Goal: Transaction & Acquisition: Book appointment/travel/reservation

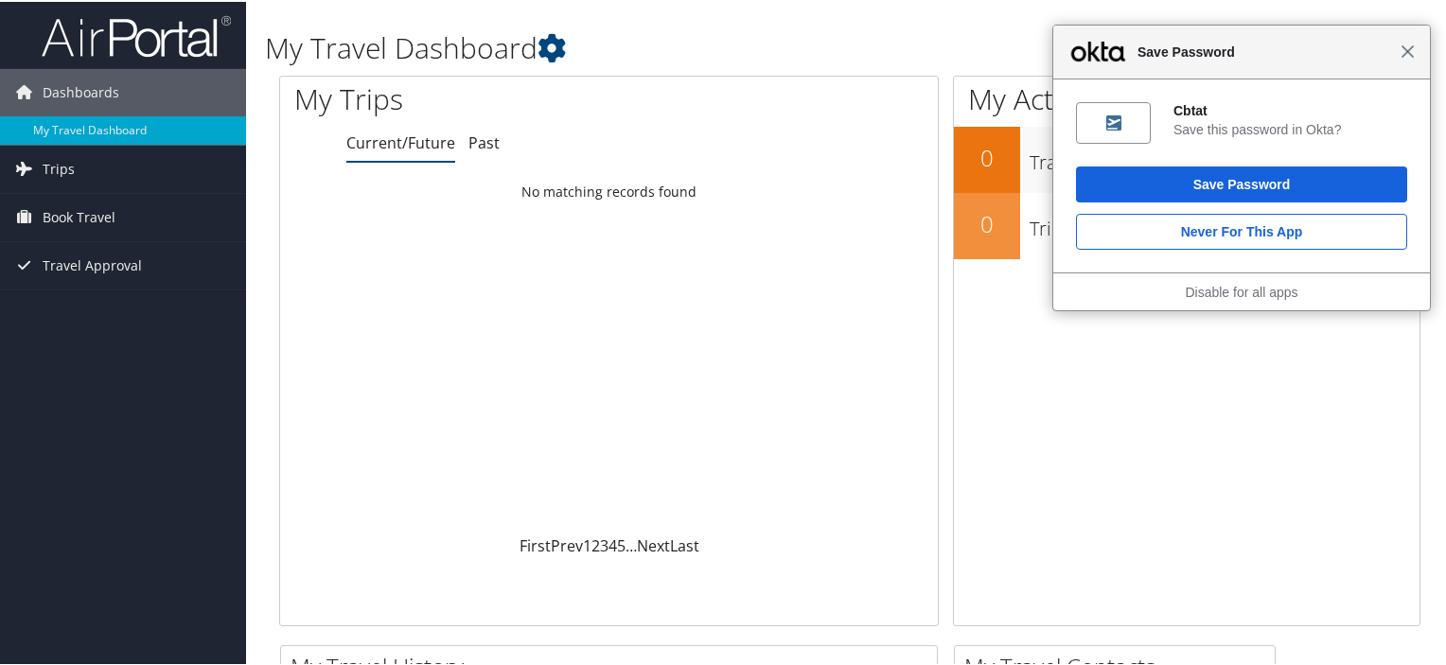
click at [1405, 53] on span "Close" at bounding box center [1408, 50] width 14 height 14
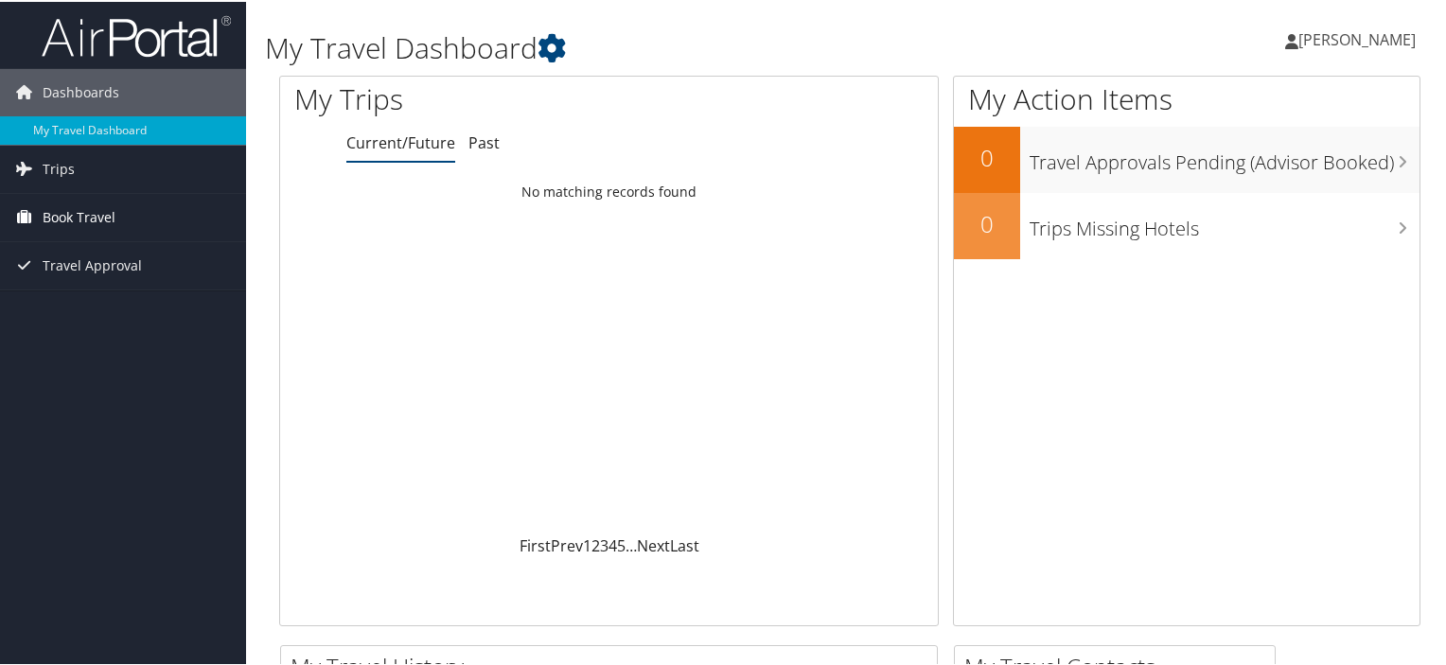
click at [38, 212] on link "Book Travel" at bounding box center [123, 215] width 246 height 47
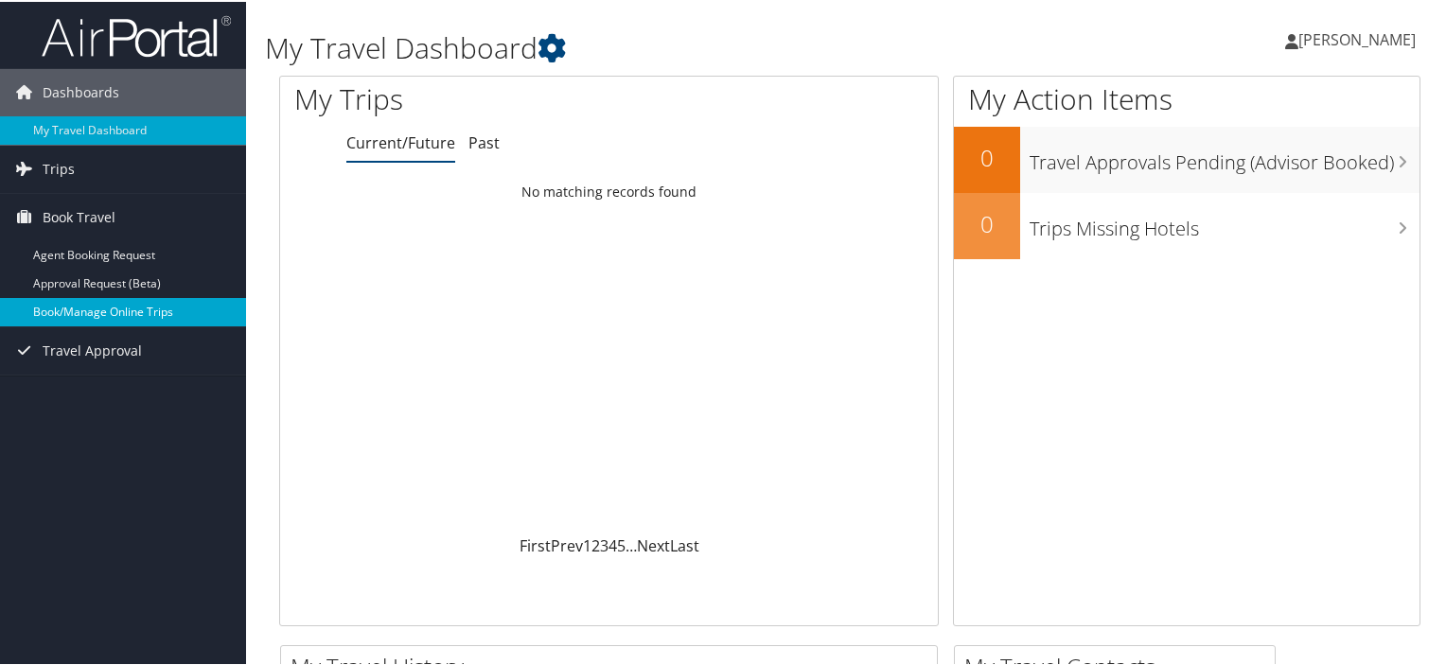
click at [91, 301] on link "Book/Manage Online Trips" at bounding box center [123, 310] width 246 height 28
